Goal: Find specific page/section: Find specific page/section

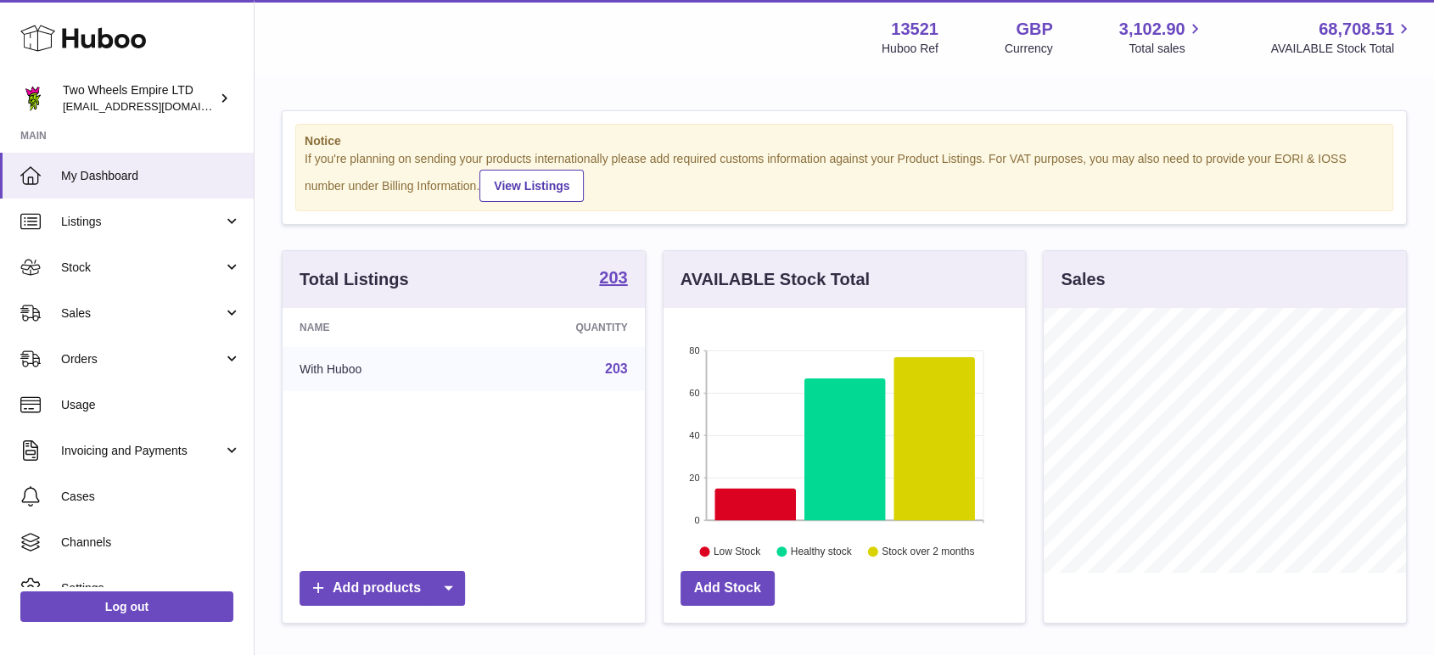
scroll to position [265, 361]
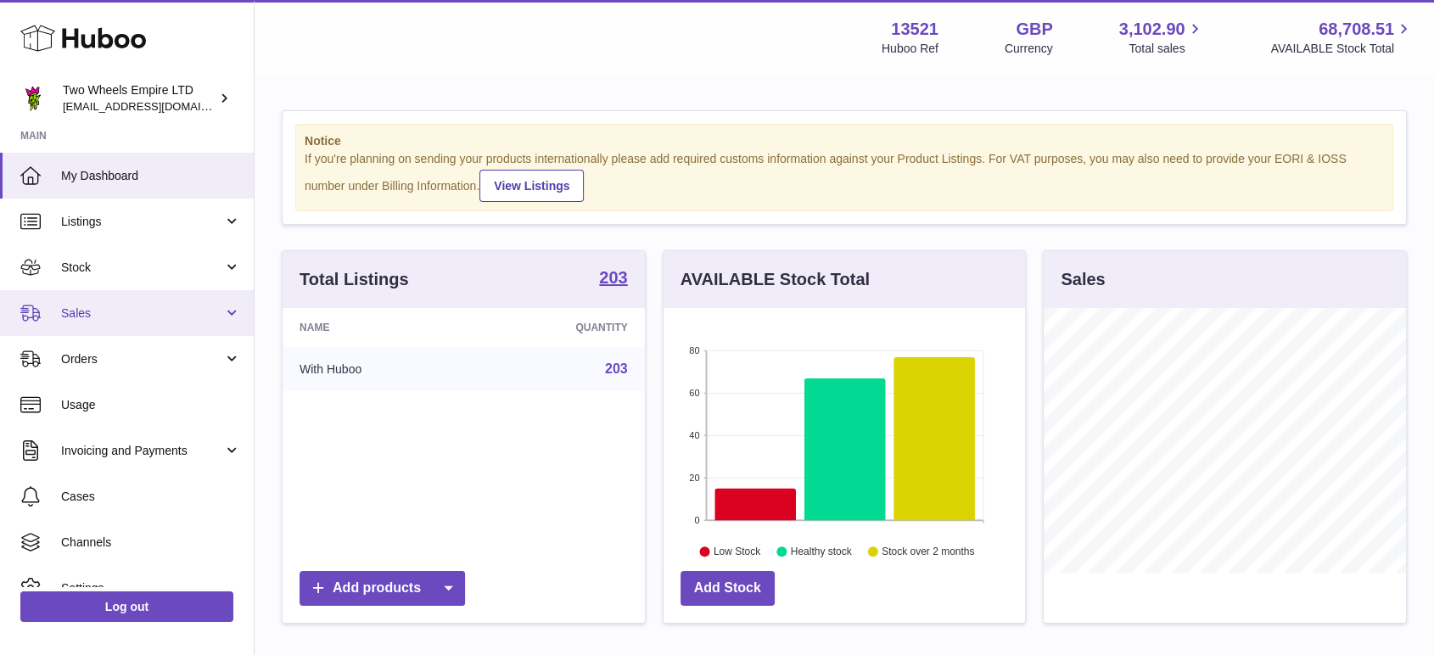
click at [109, 319] on span "Sales" at bounding box center [142, 313] width 162 height 16
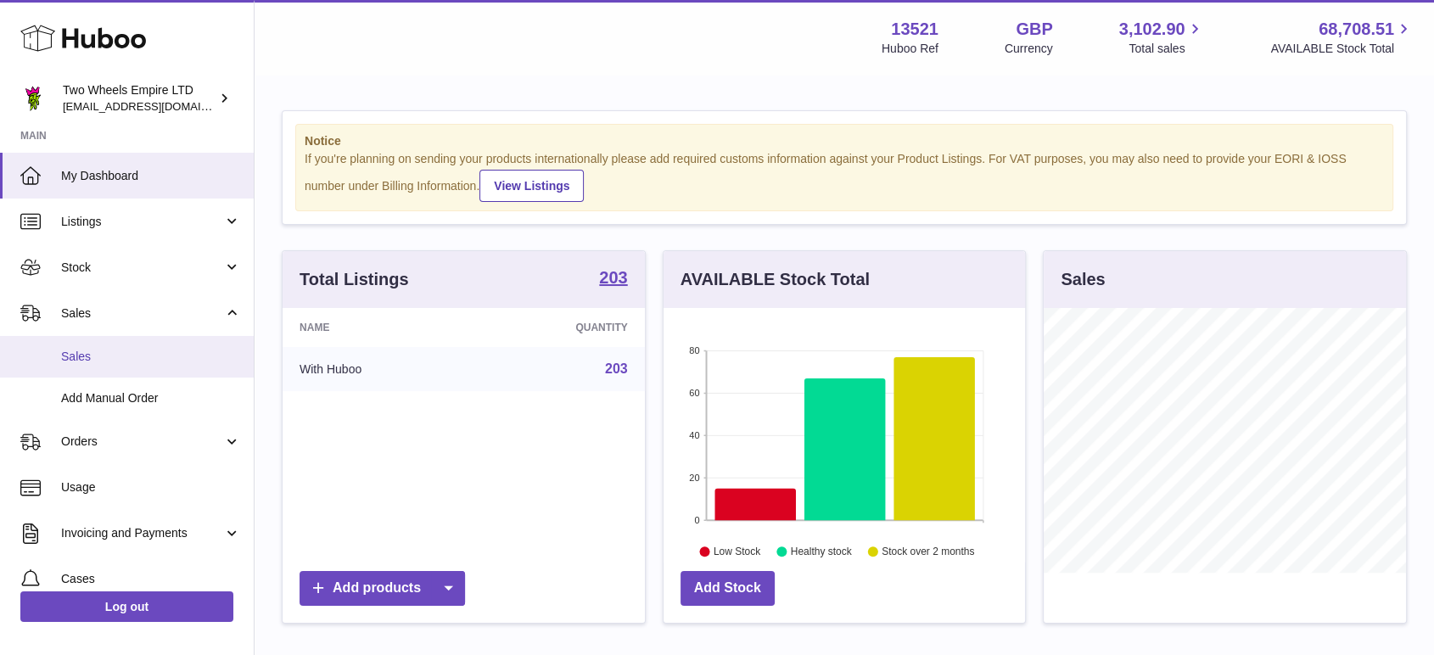
click at [115, 351] on span "Sales" at bounding box center [151, 357] width 180 height 16
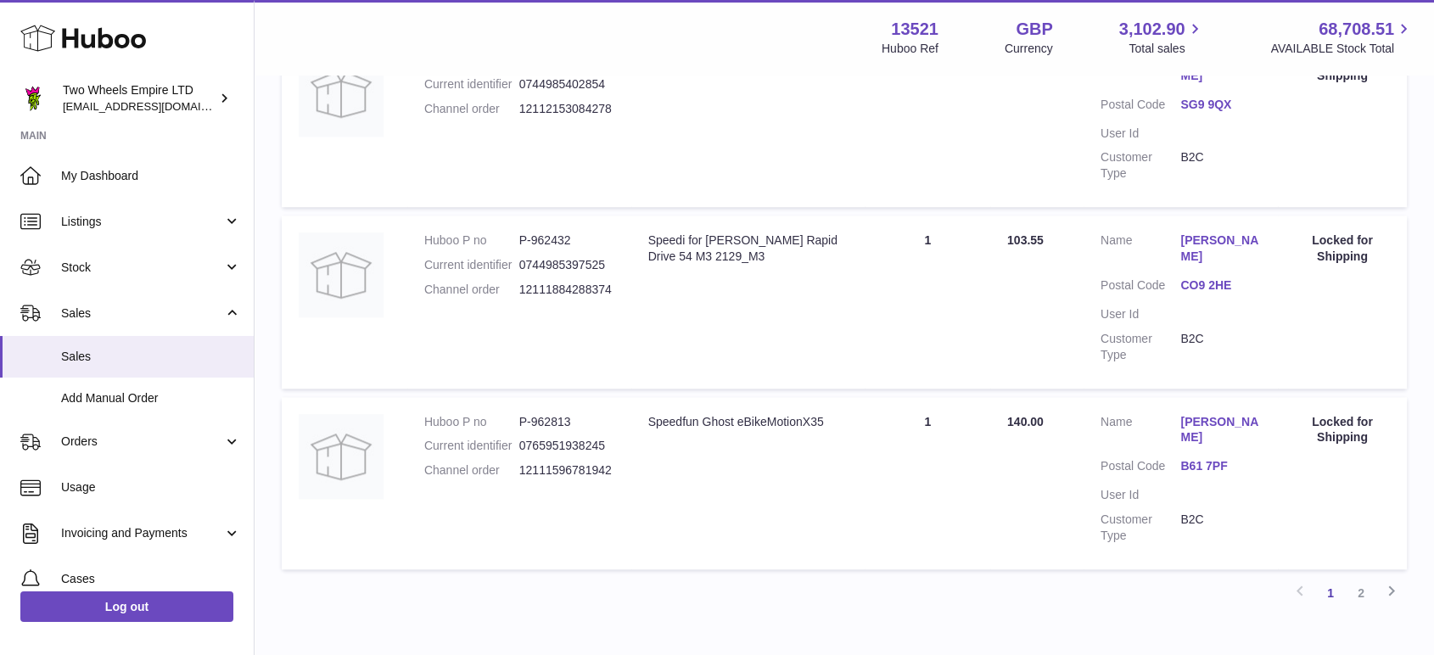
scroll to position [1644, 0]
click at [1359, 577] on link "2" at bounding box center [1361, 592] width 31 height 31
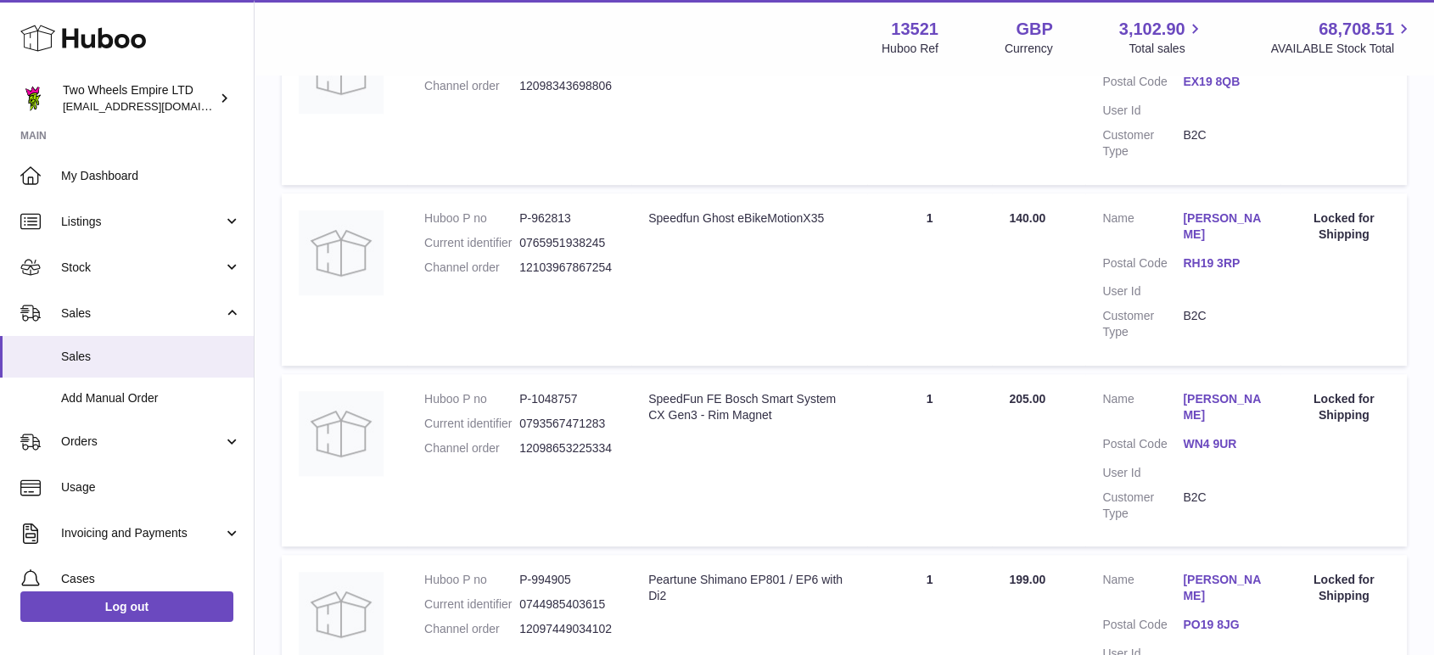
scroll to position [922, 0]
